Goal: Task Accomplishment & Management: Manage account settings

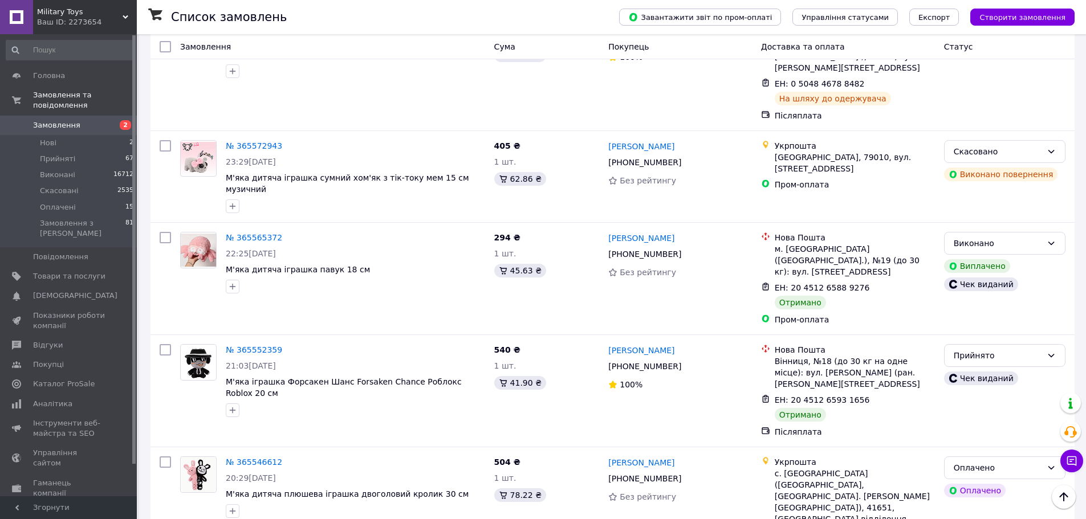
scroll to position [9914, 0]
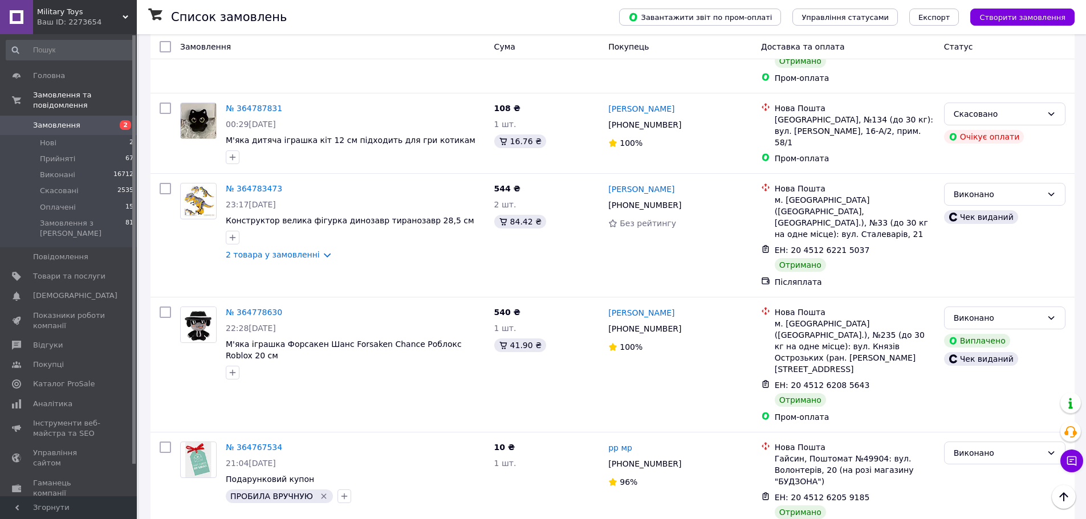
scroll to position [9706, 0]
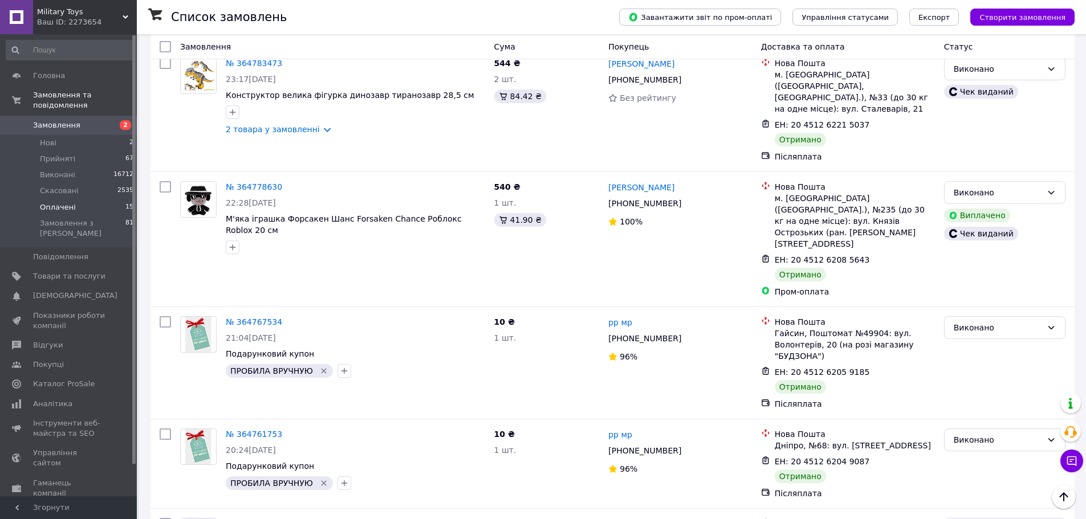
click at [65, 202] on span "Оплачені" at bounding box center [58, 207] width 36 height 10
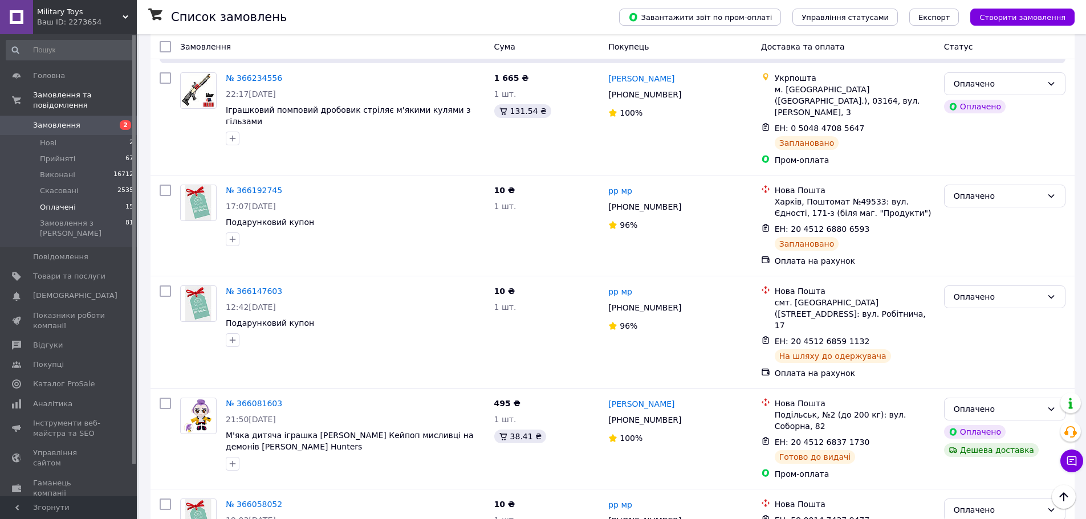
scroll to position [1414, 0]
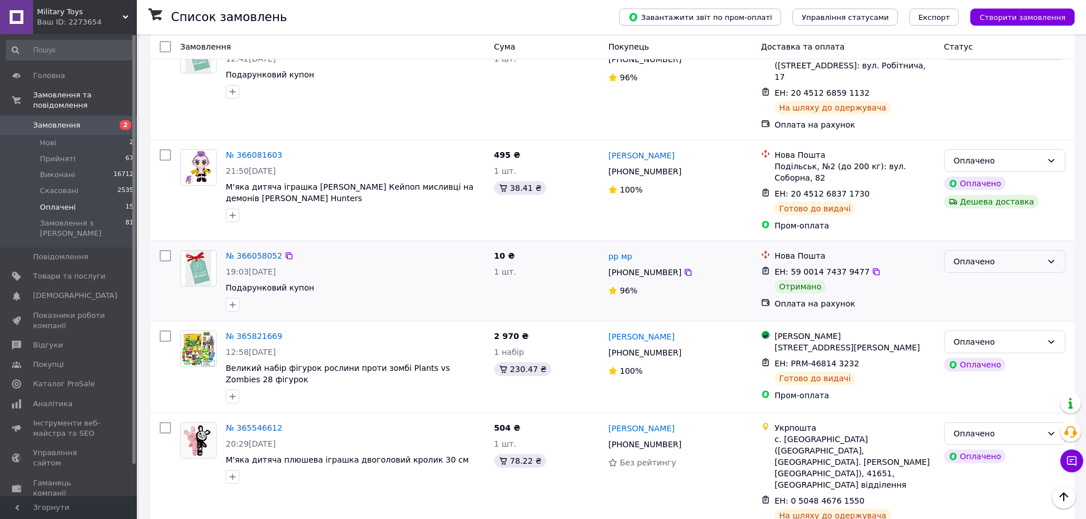
click at [981, 255] on div "Оплачено" at bounding box center [997, 261] width 88 height 13
click at [977, 189] on li "Виконано" at bounding box center [1004, 188] width 120 height 21
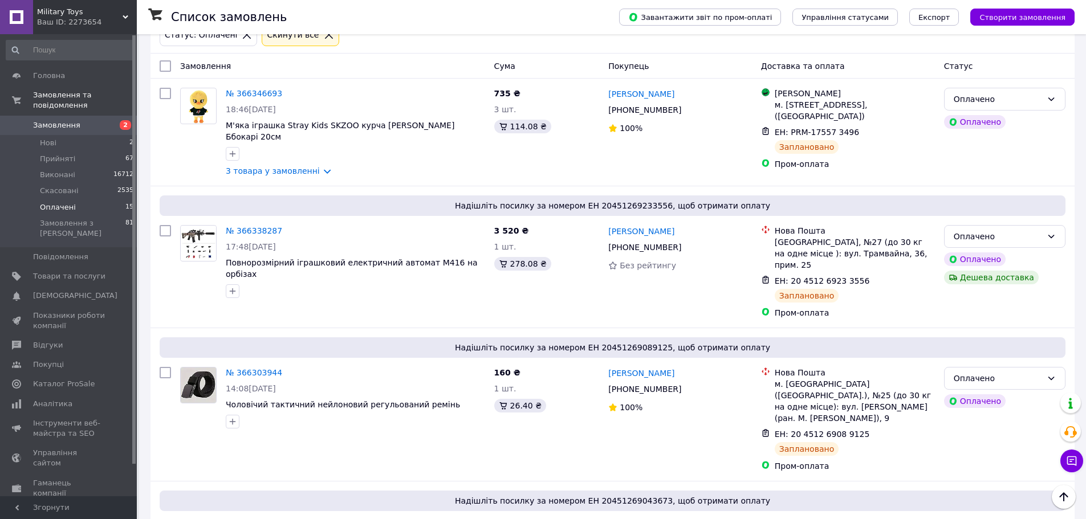
scroll to position [0, 0]
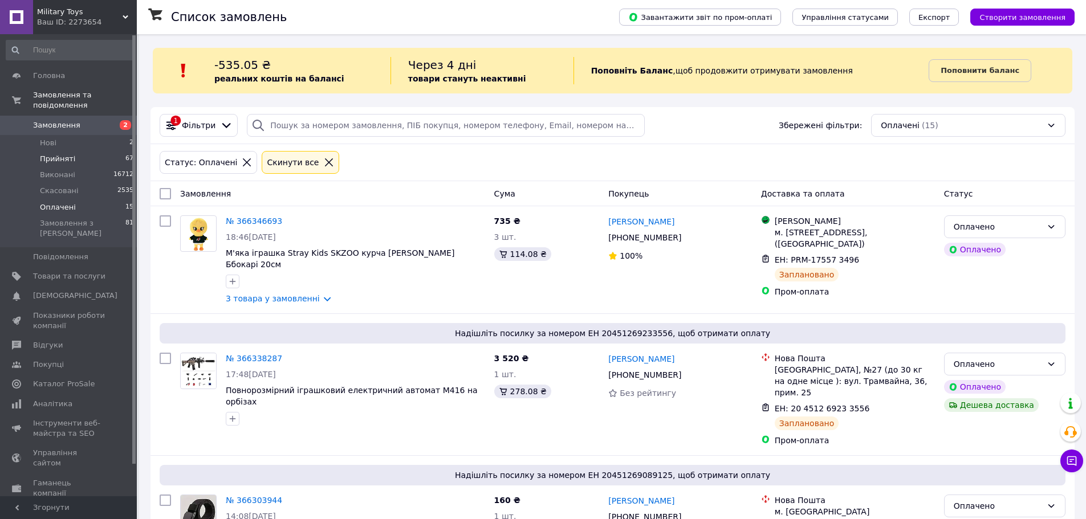
click at [61, 154] on span "Прийняті" at bounding box center [57, 159] width 35 height 10
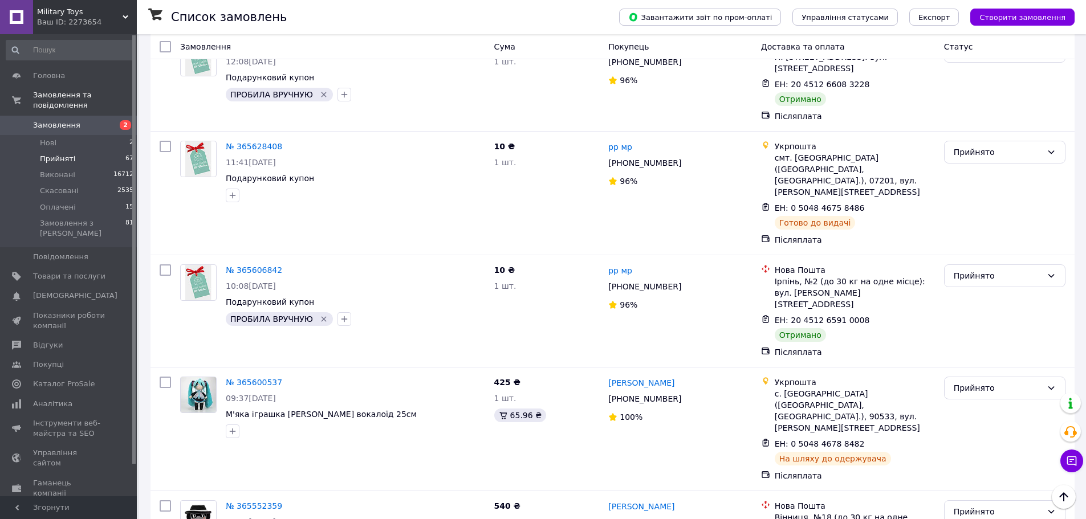
scroll to position [5693, 0]
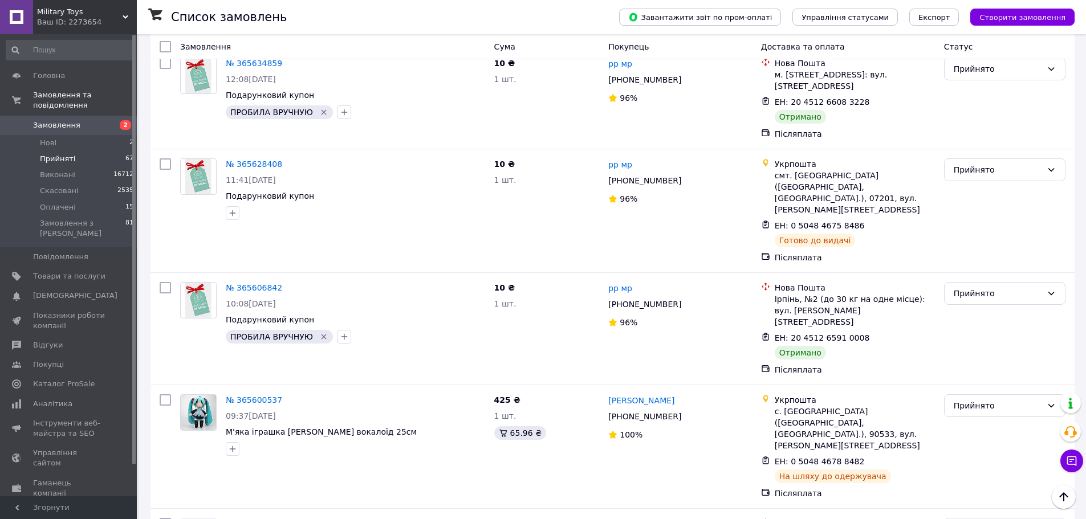
checkbox input "true"
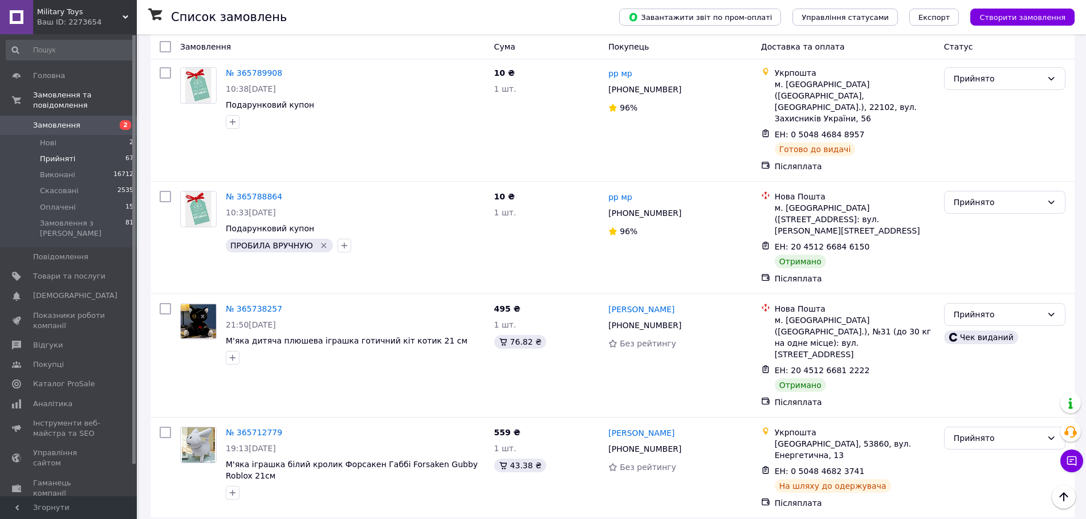
scroll to position [4781, 0]
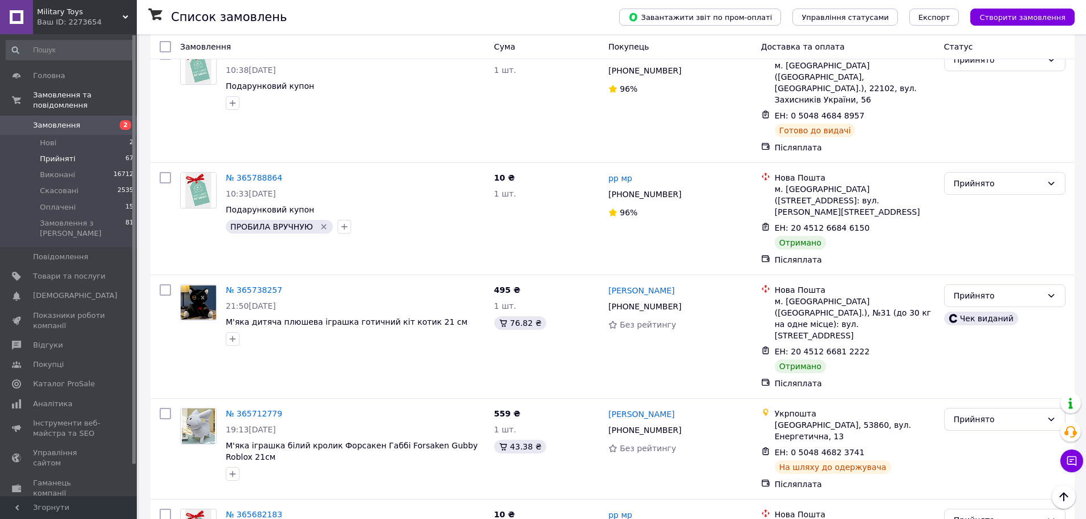
checkbox input "true"
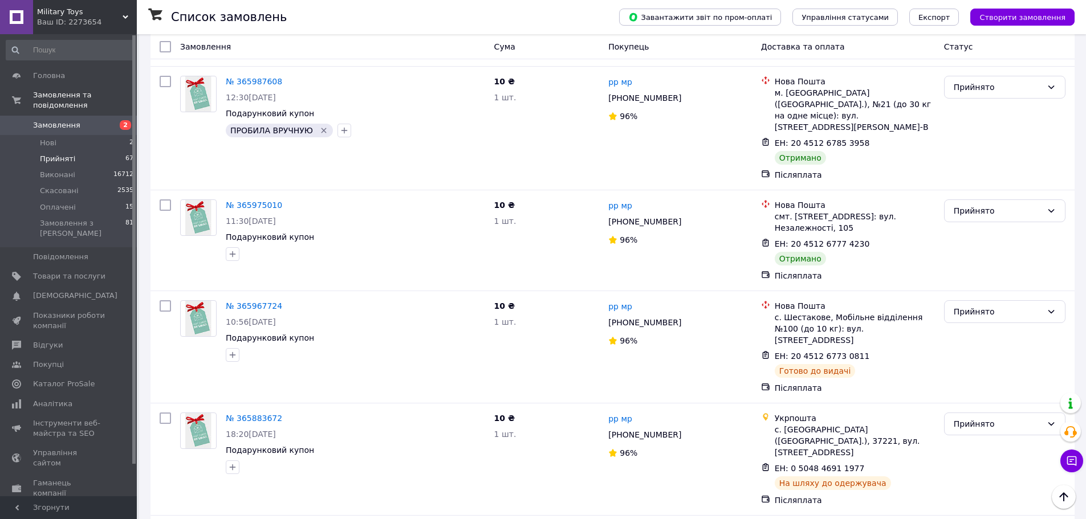
scroll to position [3983, 0]
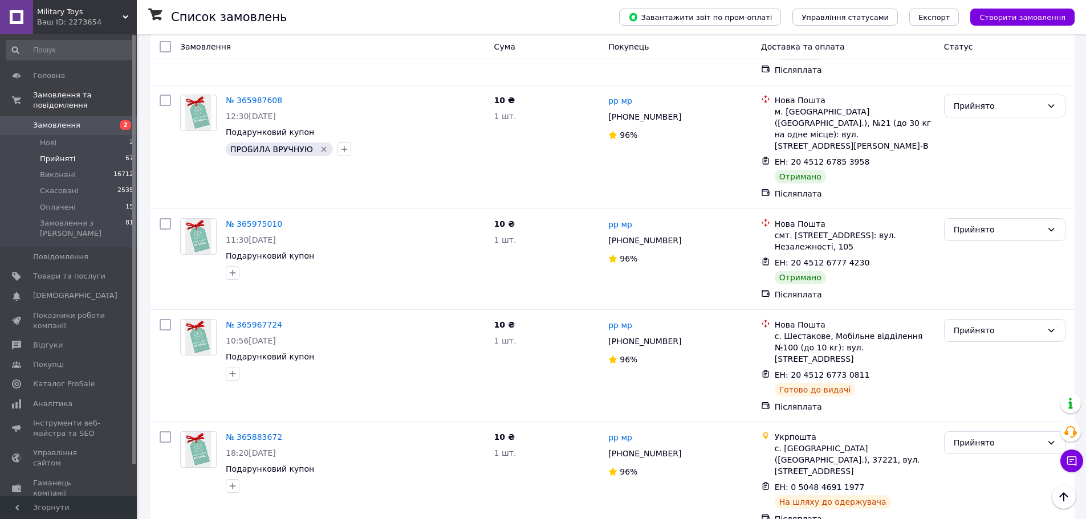
checkbox input "true"
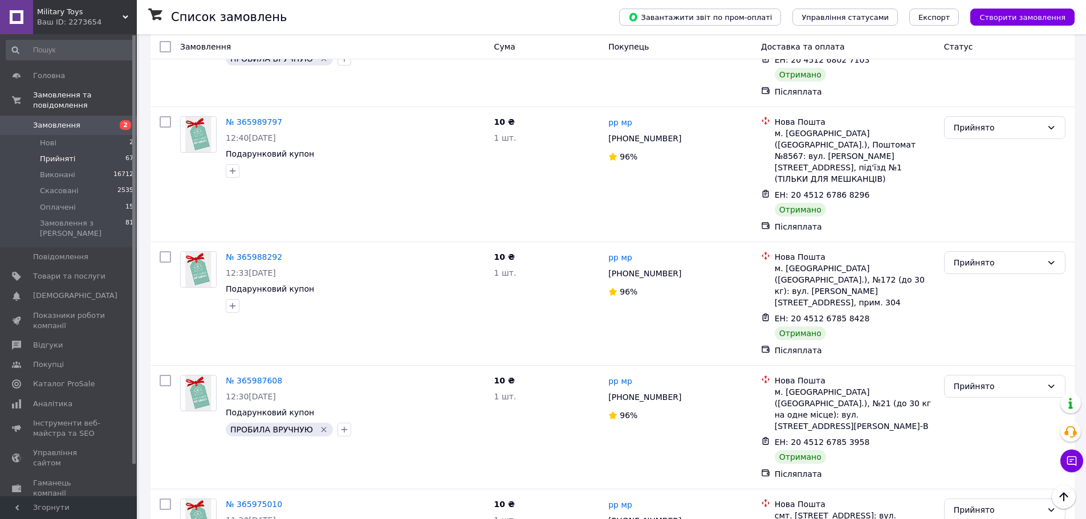
scroll to position [3699, 0]
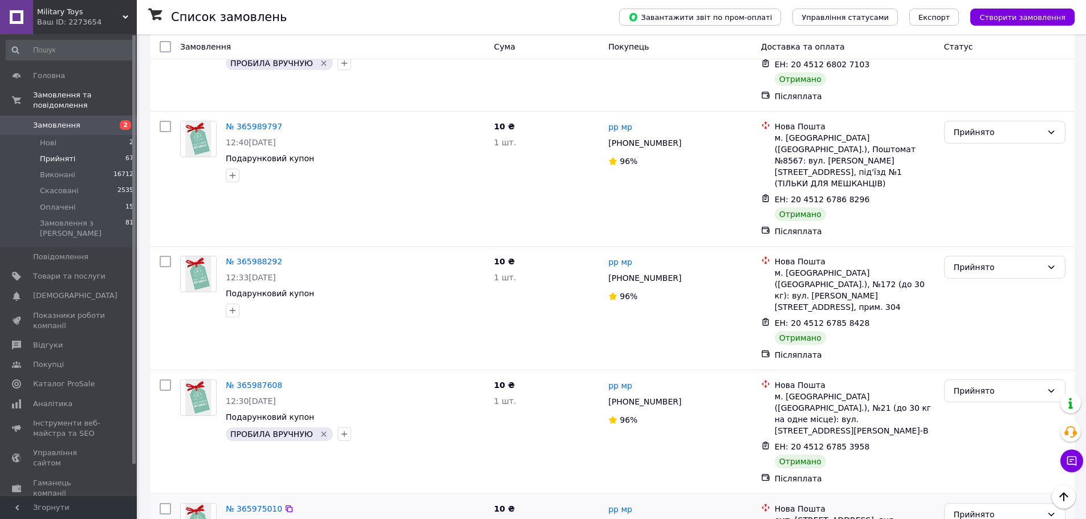
drag, startPoint x: 234, startPoint y: 134, endPoint x: 238, endPoint y: 144, distance: 11.0
checkbox input "true"
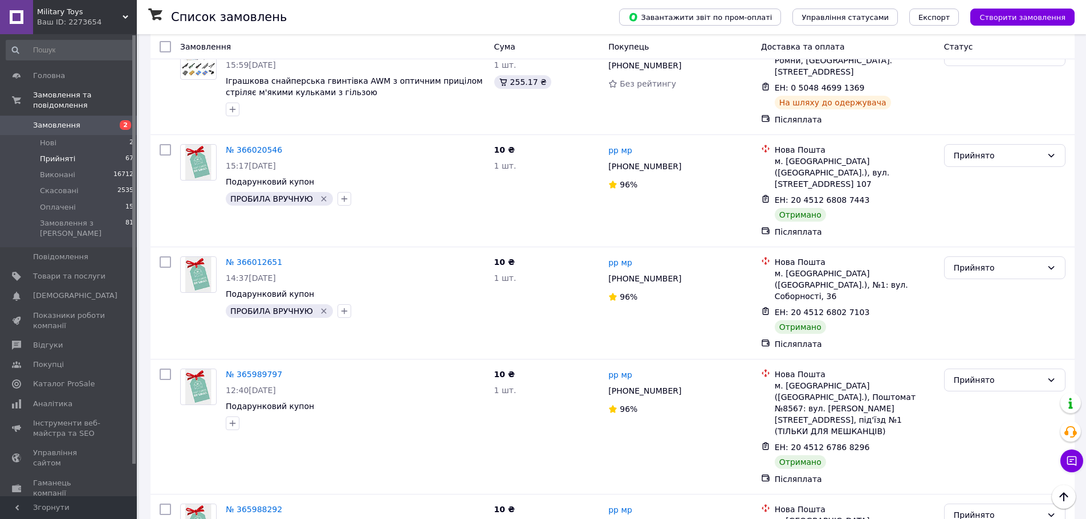
scroll to position [3471, 0]
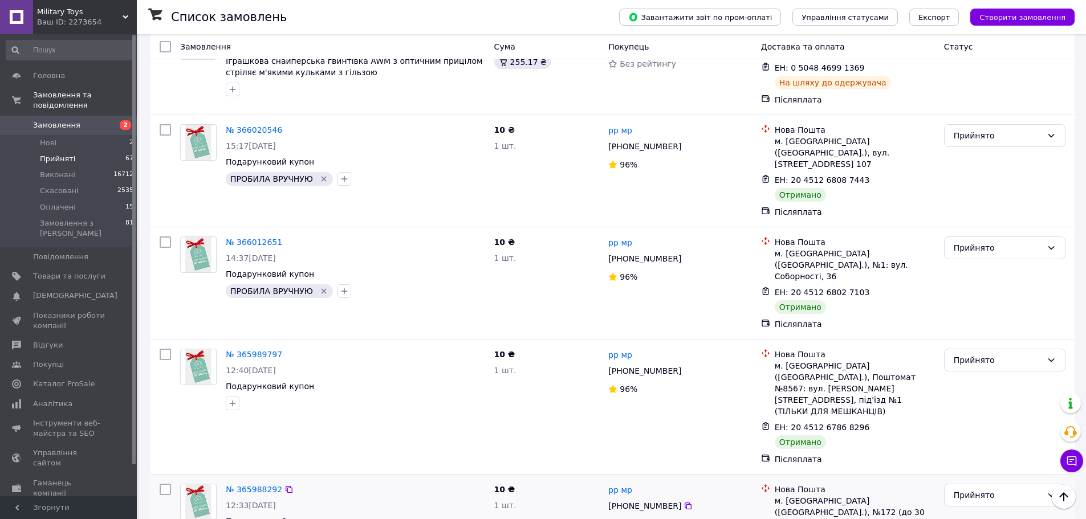
checkbox input "true"
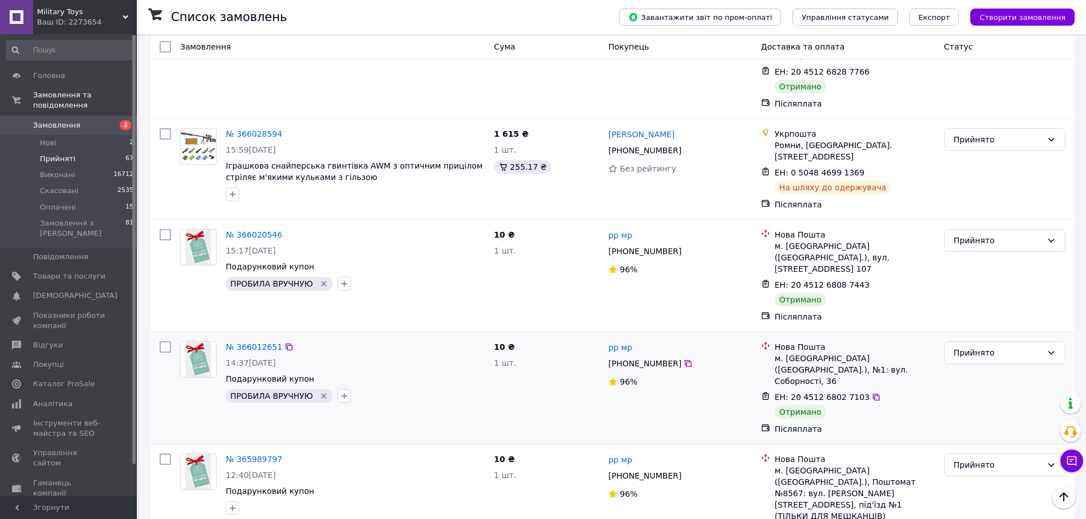
scroll to position [3300, 0]
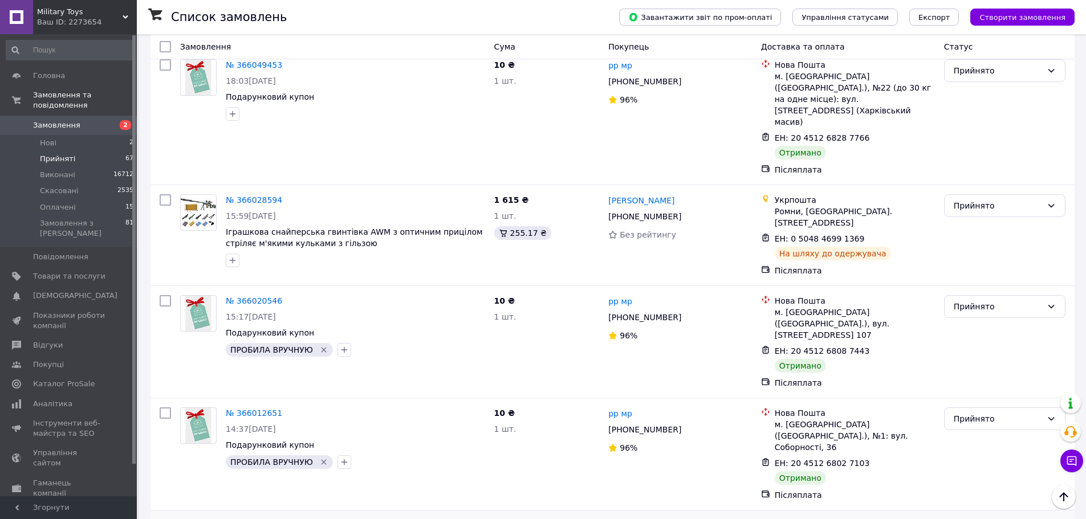
checkbox input "true"
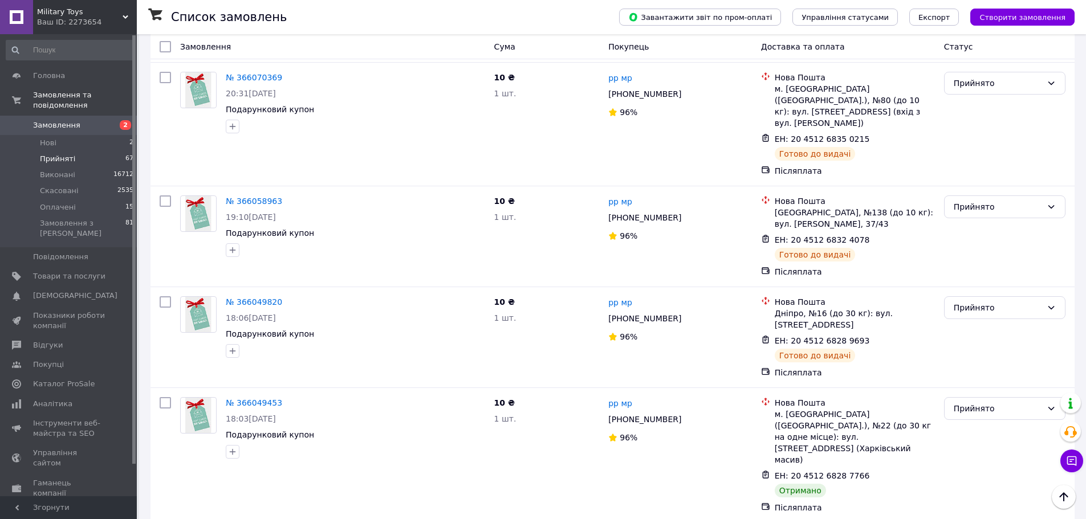
scroll to position [2958, 0]
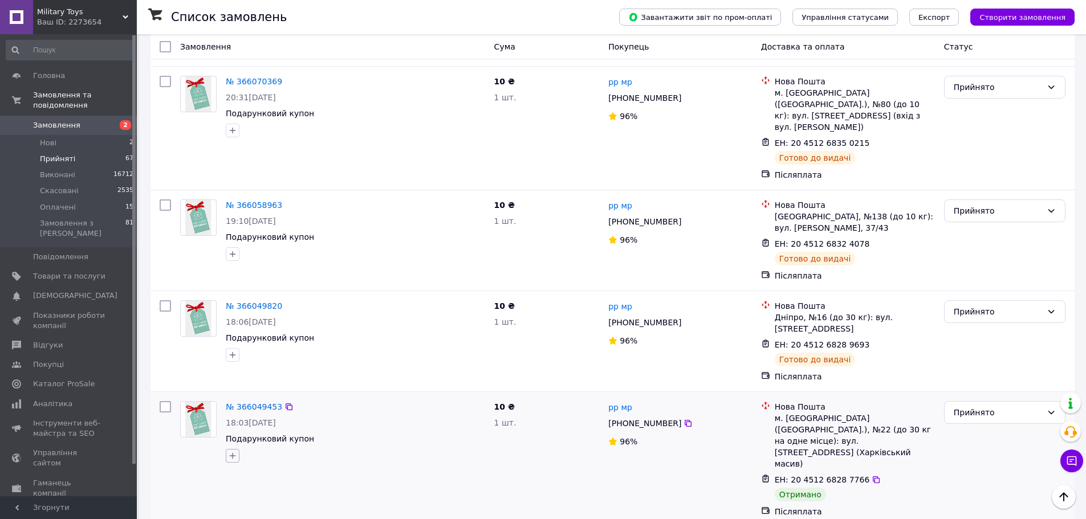
click at [237, 449] on button "button" at bounding box center [233, 456] width 14 height 14
checkbox input "true"
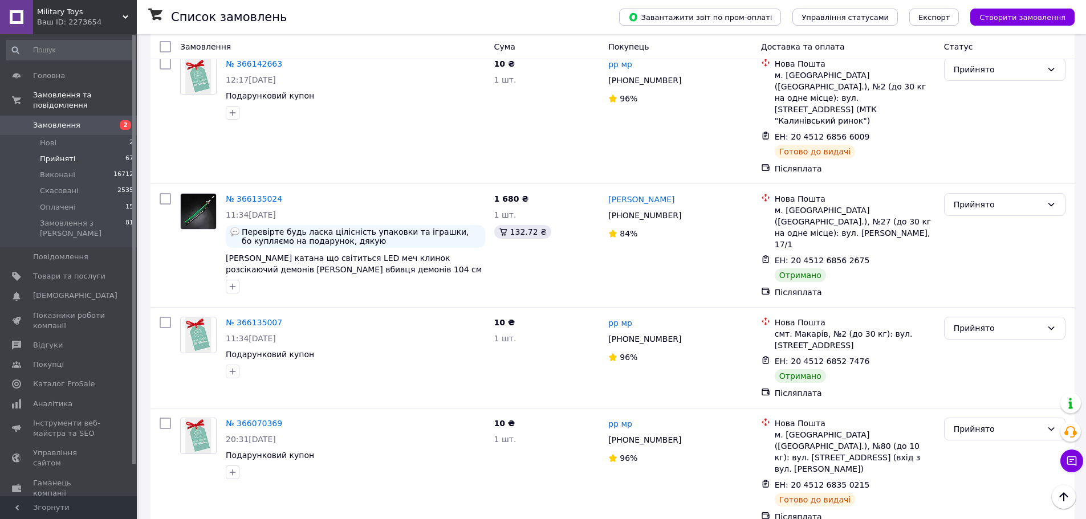
scroll to position [2559, 0]
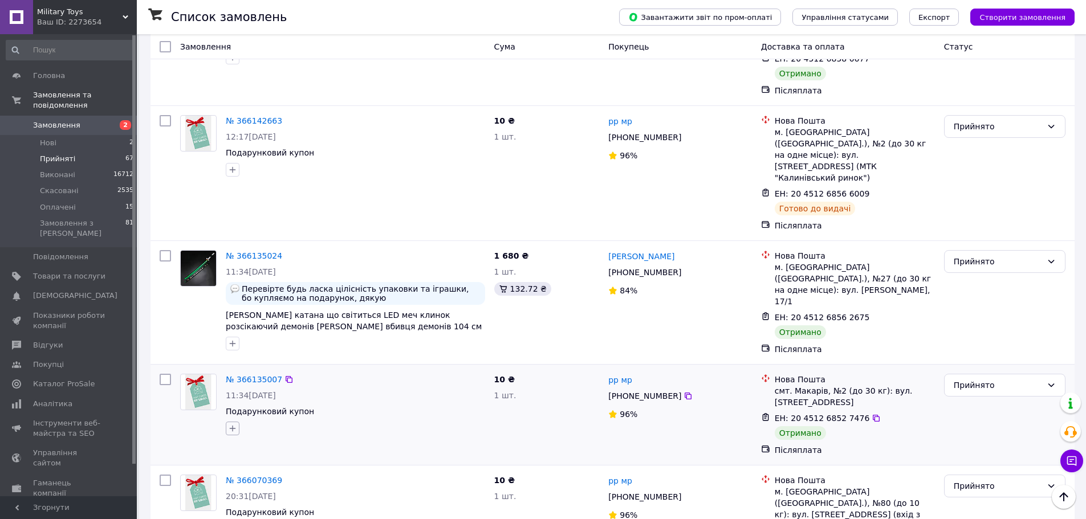
click at [234, 424] on icon "button" at bounding box center [232, 428] width 9 height 9
checkbox input "false"
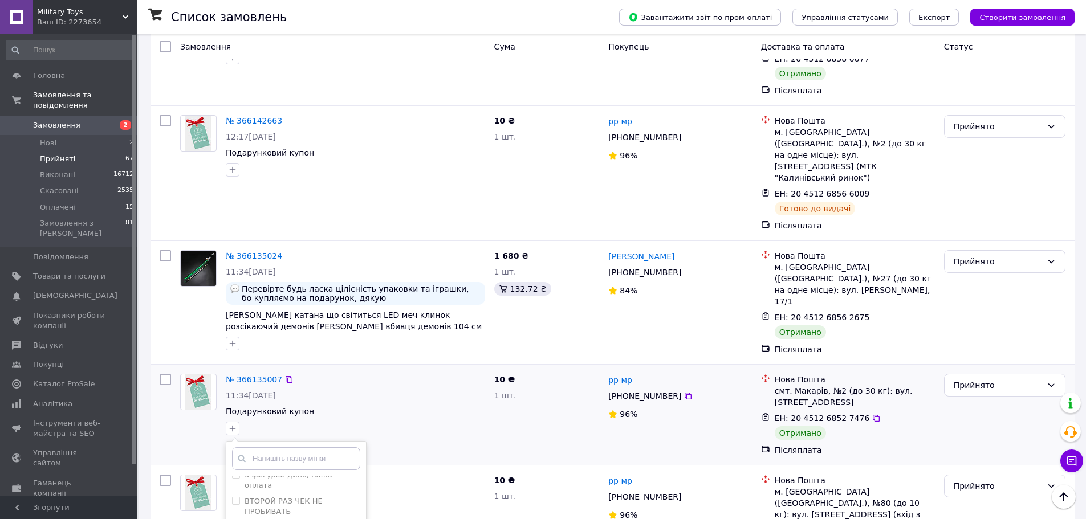
click at [234, 422] on button "button" at bounding box center [233, 429] width 14 height 14
checkbox input "true"
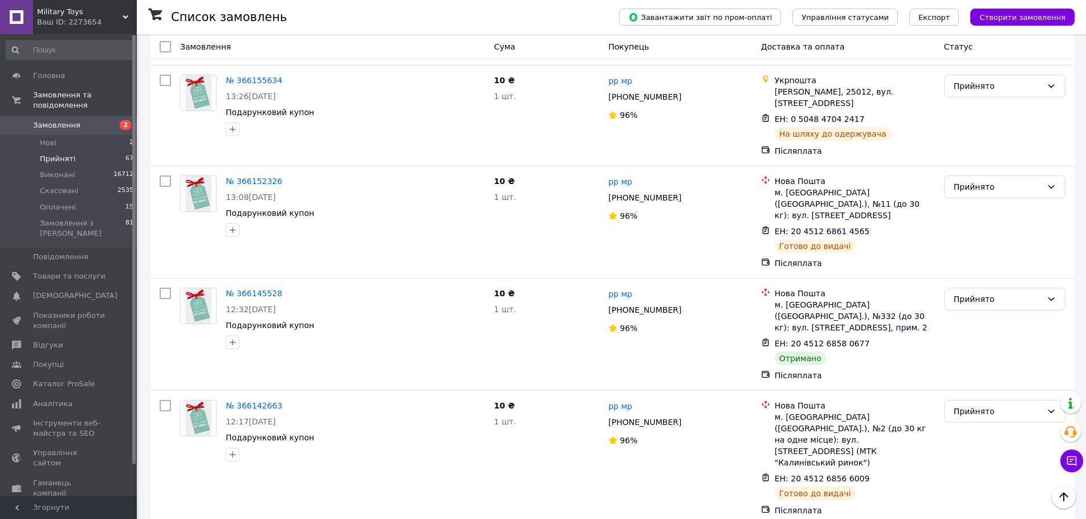
scroll to position [2160, 0]
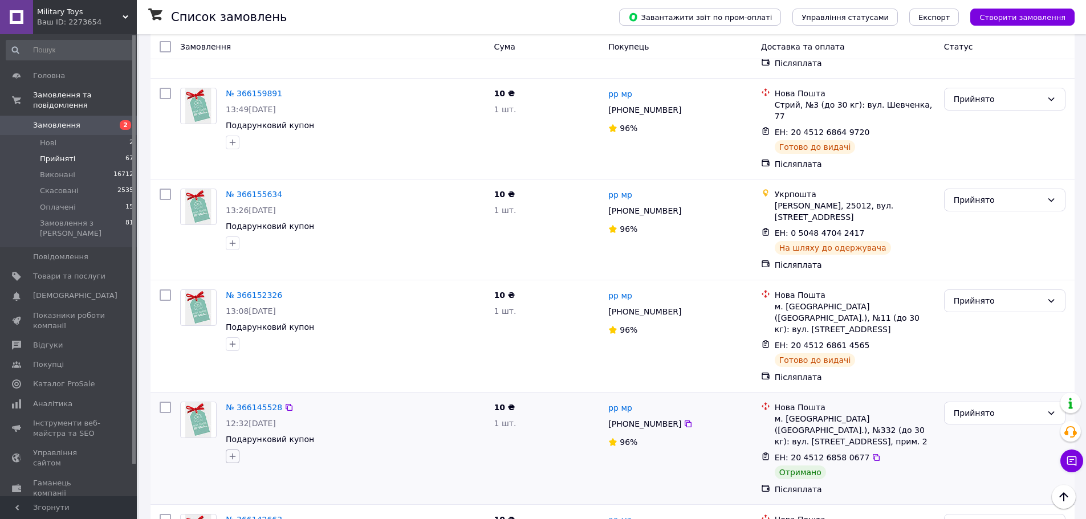
click at [229, 452] on icon "button" at bounding box center [232, 456] width 9 height 9
checkbox input "true"
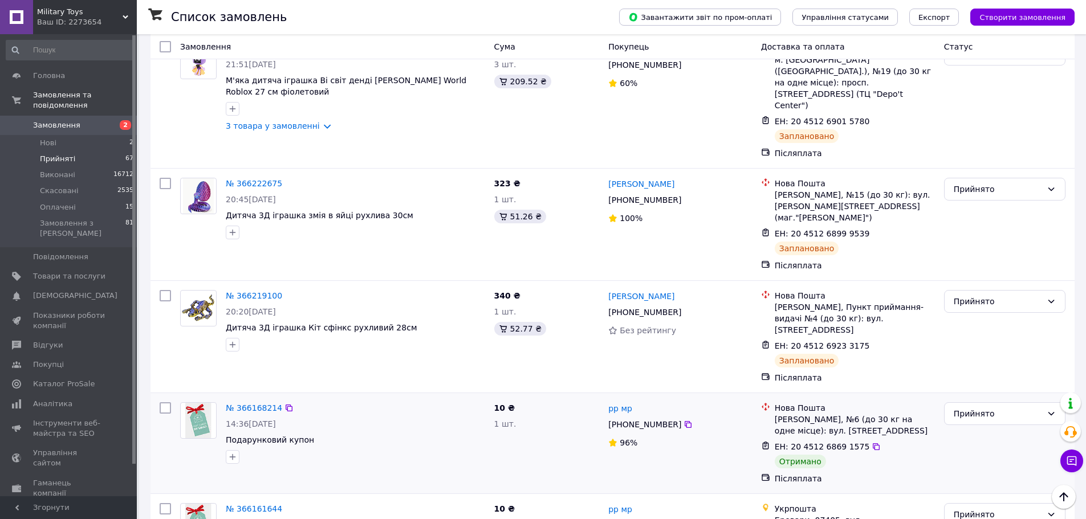
scroll to position [1476, 0]
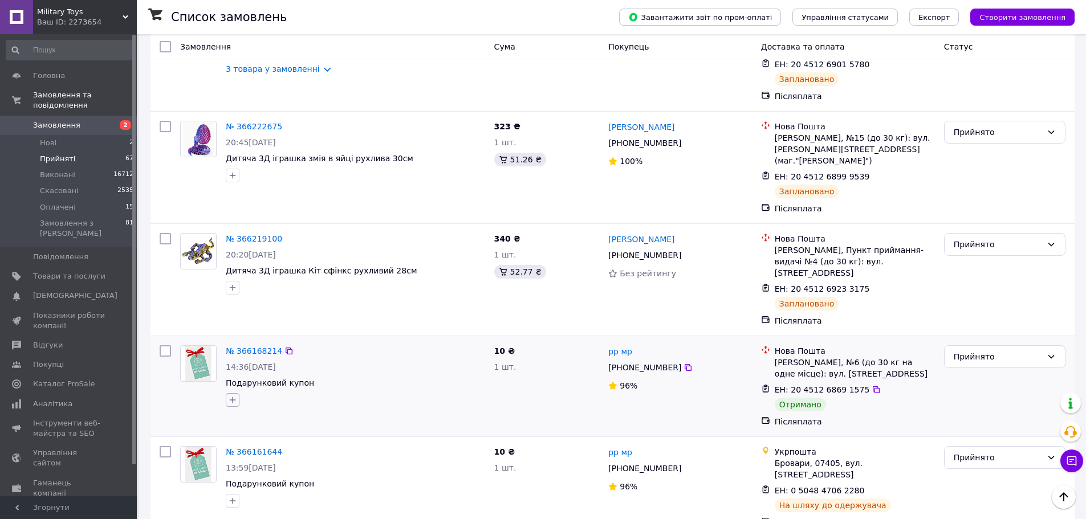
click at [234, 395] on icon "button" at bounding box center [232, 399] width 9 height 9
checkbox input "true"
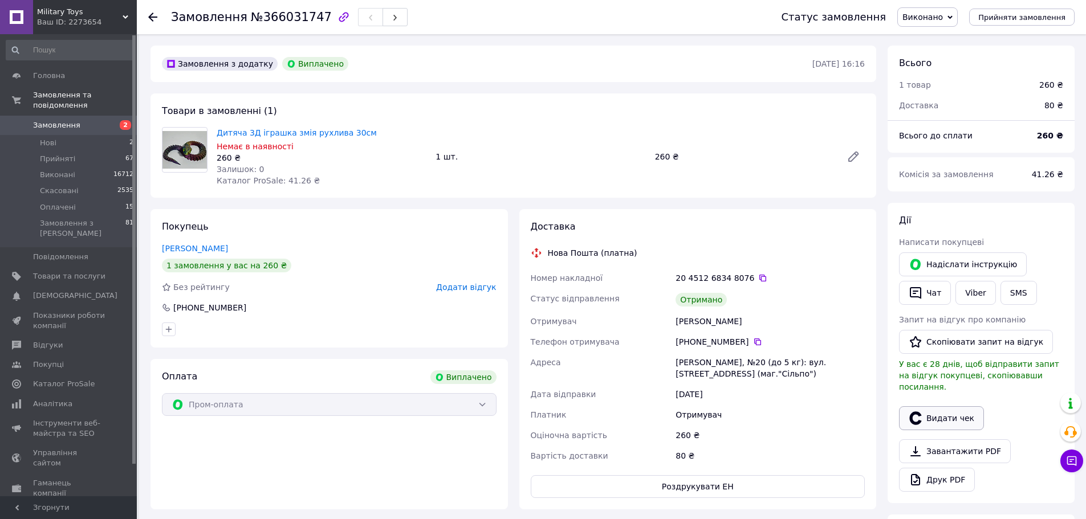
click at [933, 409] on button "Видати чек" at bounding box center [941, 418] width 85 height 24
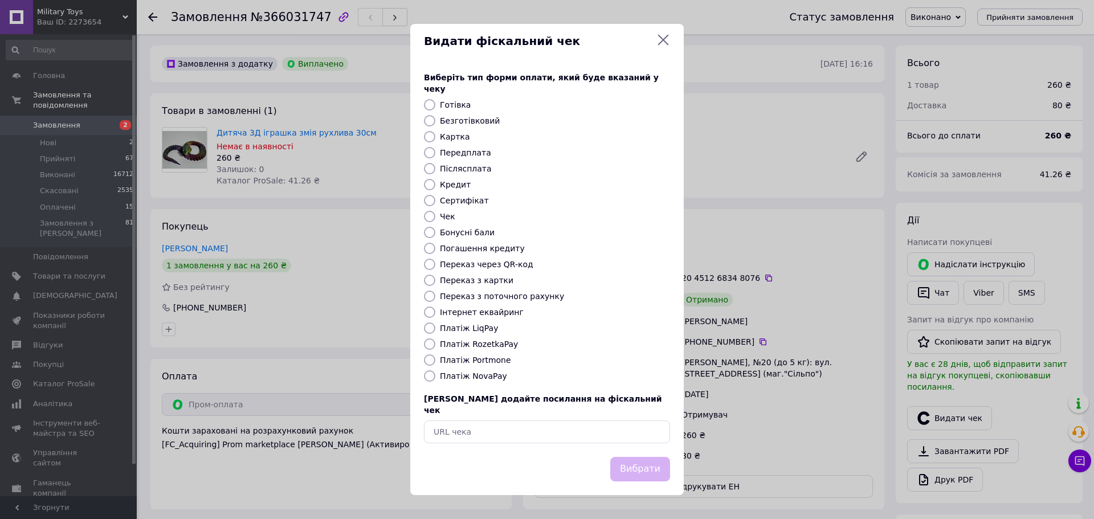
click at [428, 344] on input "Платіж RozetkaPay" at bounding box center [429, 344] width 11 height 11
radio input "true"
click at [630, 459] on button "Вибрати" at bounding box center [640, 469] width 60 height 25
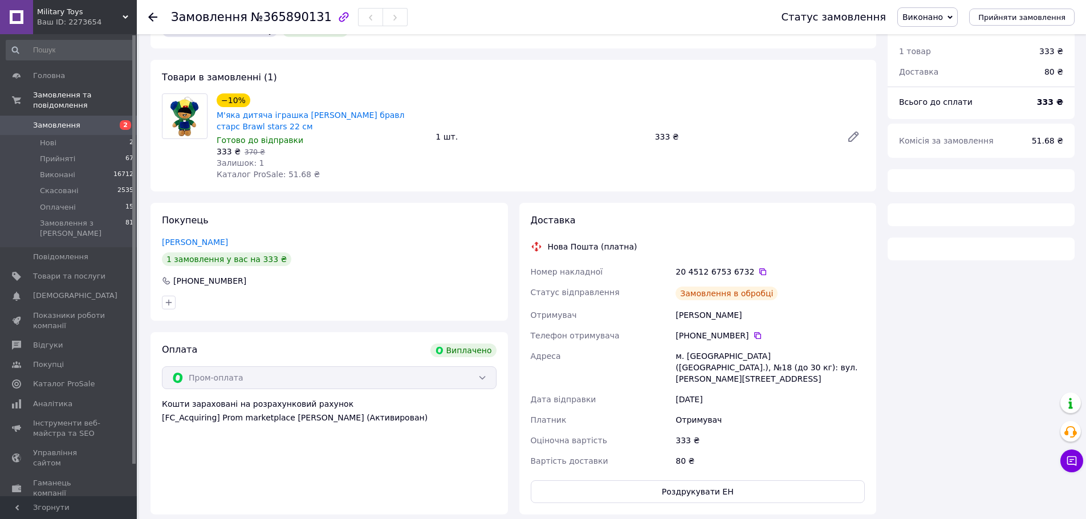
scroll to position [52, 0]
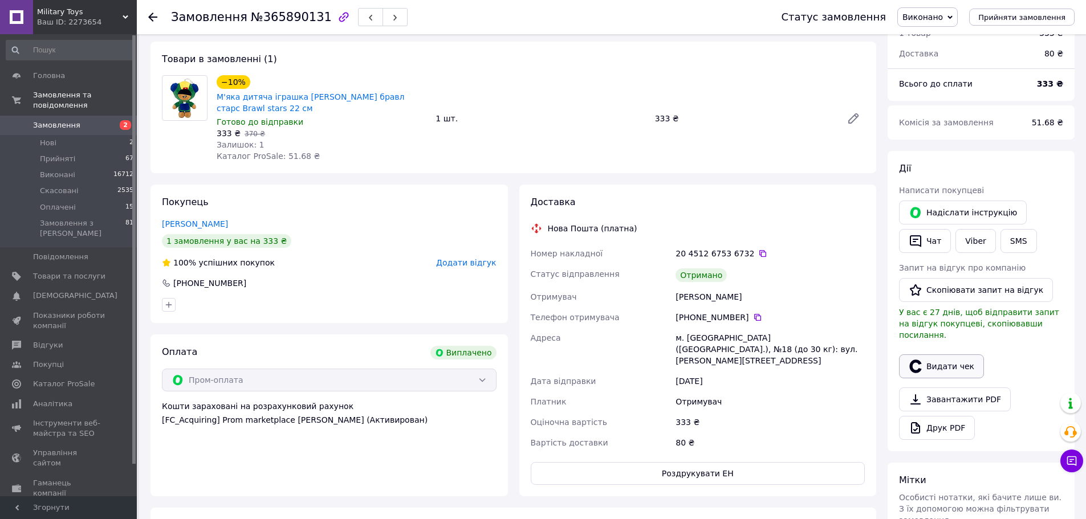
click at [940, 355] on button "Видати чек" at bounding box center [941, 366] width 85 height 24
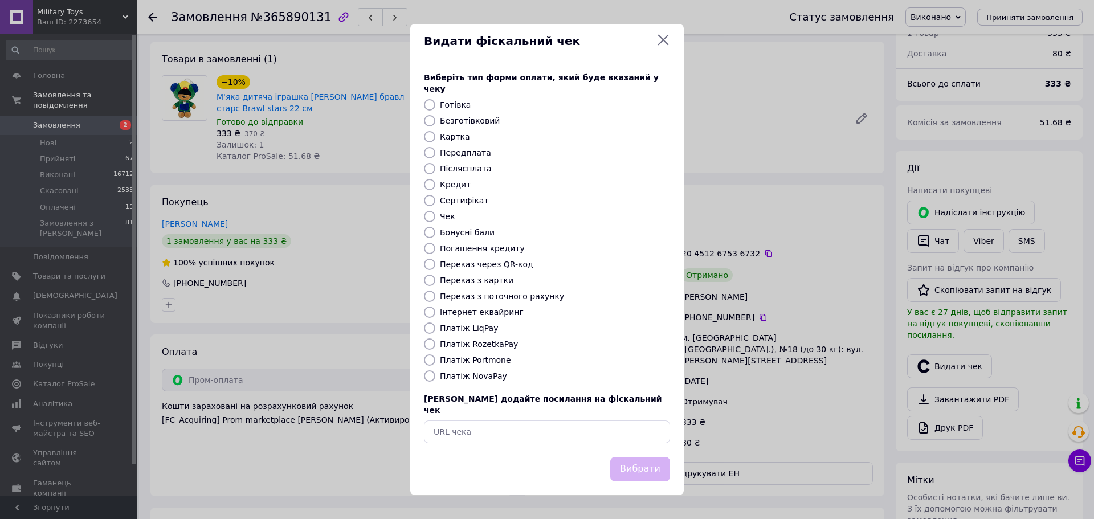
click at [433, 344] on input "Платіж RozetkaPay" at bounding box center [429, 344] width 11 height 11
radio input "true"
click at [652, 460] on button "Вибрати" at bounding box center [640, 469] width 60 height 25
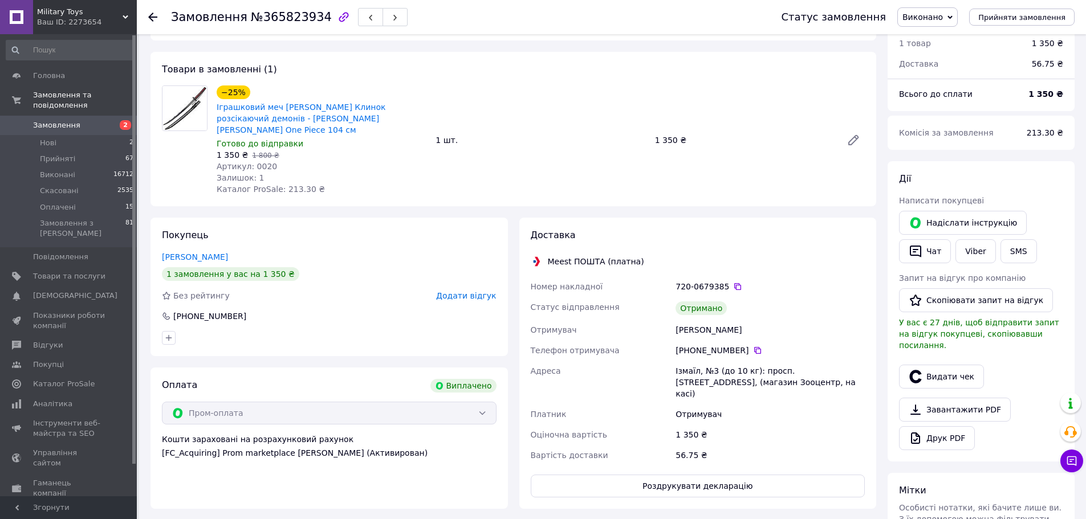
scroll to position [54, 0]
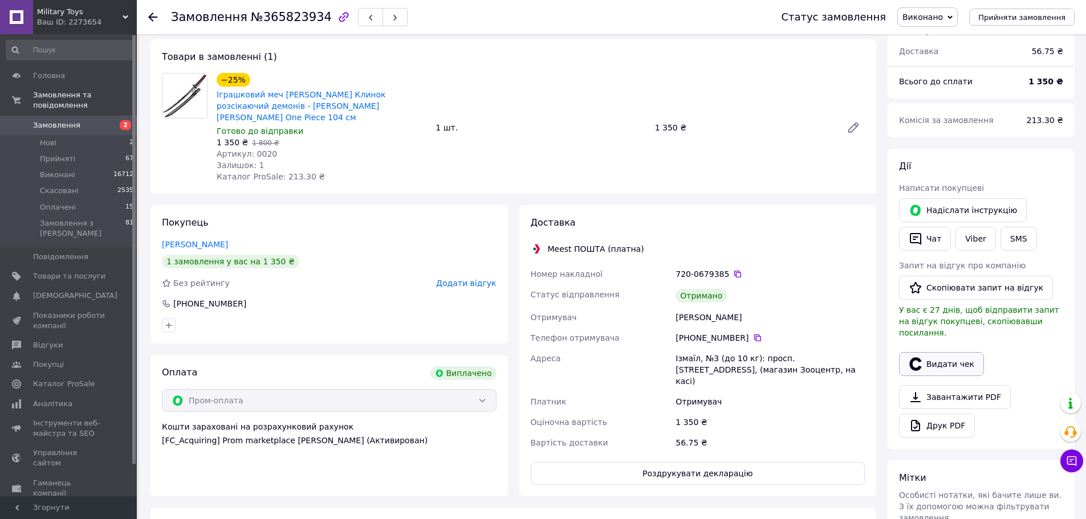
click at [951, 356] on button "Видати чек" at bounding box center [941, 364] width 85 height 24
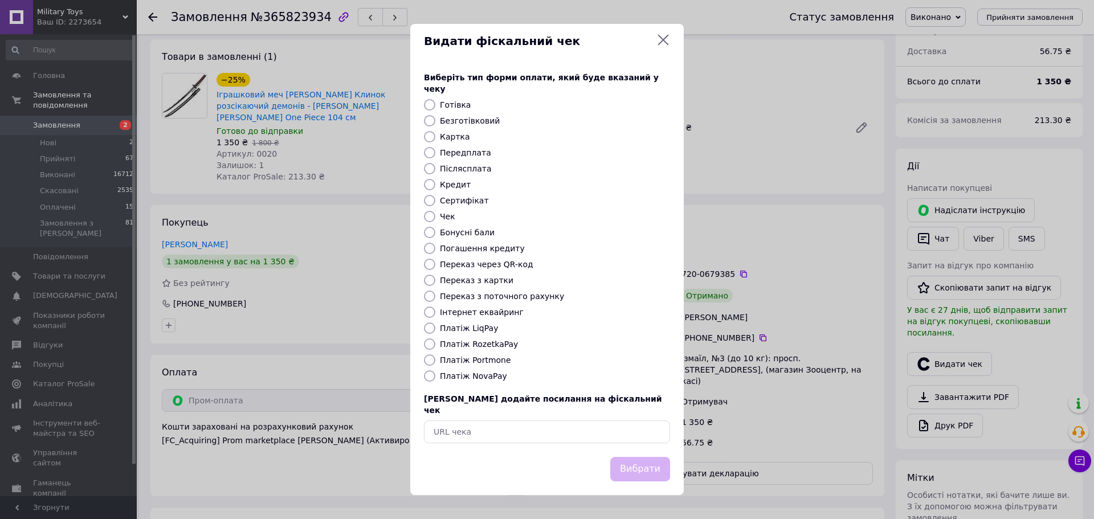
click at [430, 345] on input "Платіж RozetkaPay" at bounding box center [429, 344] width 11 height 11
radio input "true"
click at [646, 460] on button "Вибрати" at bounding box center [640, 469] width 60 height 25
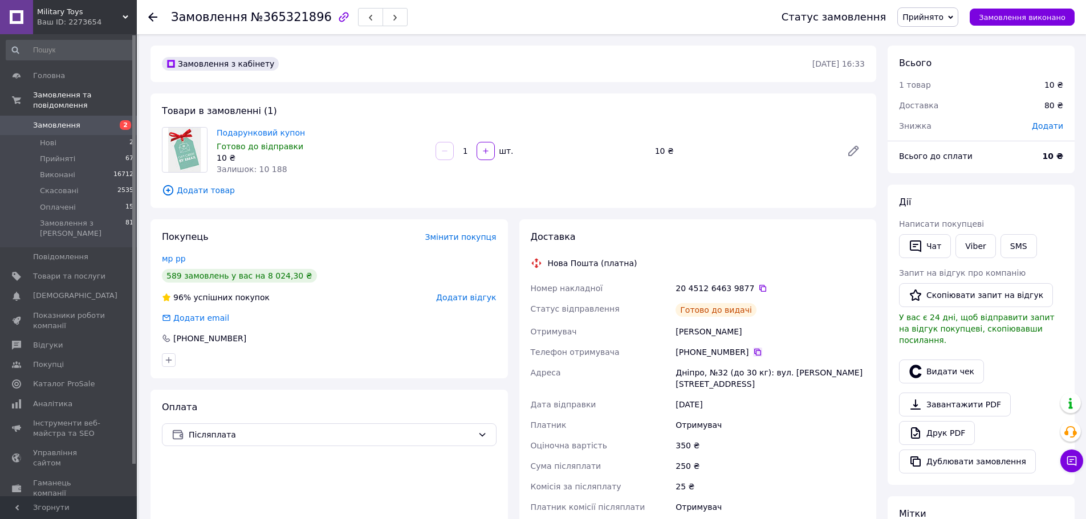
click at [753, 353] on icon at bounding box center [757, 352] width 9 height 9
drag, startPoint x: 749, startPoint y: 287, endPoint x: 705, endPoint y: 372, distance: 95.1
click at [758, 287] on icon at bounding box center [762, 288] width 9 height 9
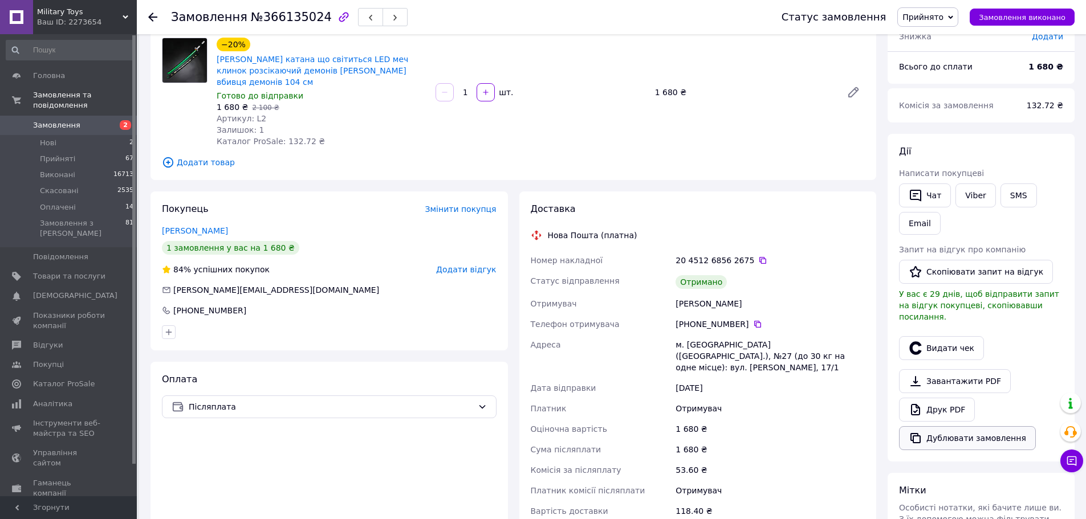
scroll to position [114, 0]
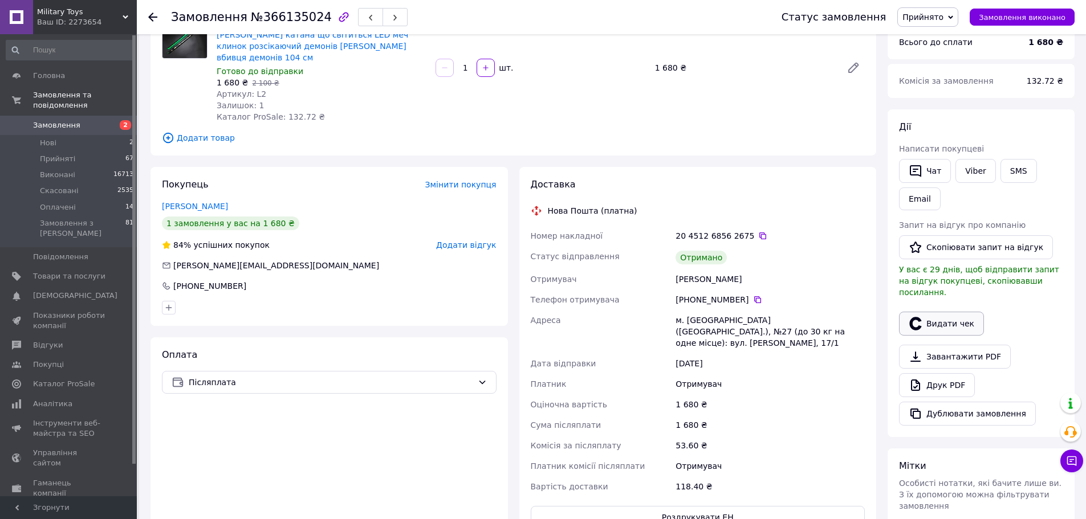
click at [963, 312] on button "Видати чек" at bounding box center [941, 324] width 85 height 24
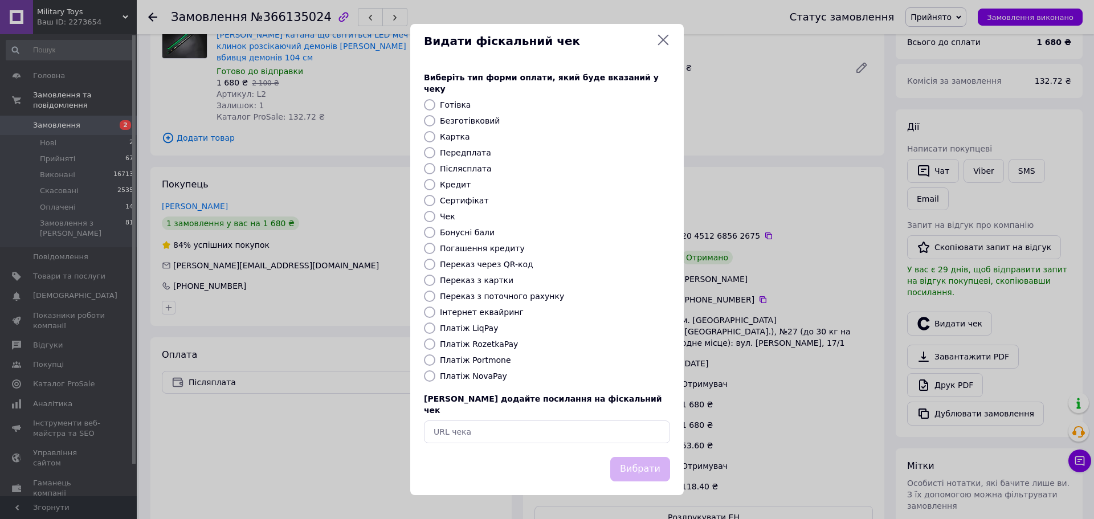
click at [432, 373] on input "Платіж NovaPay" at bounding box center [429, 375] width 11 height 11
radio input "true"
click at [629, 460] on button "Вибрати" at bounding box center [640, 469] width 60 height 25
